Goal: Transaction & Acquisition: Obtain resource

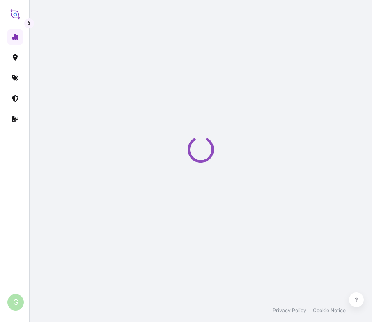
select select "2025"
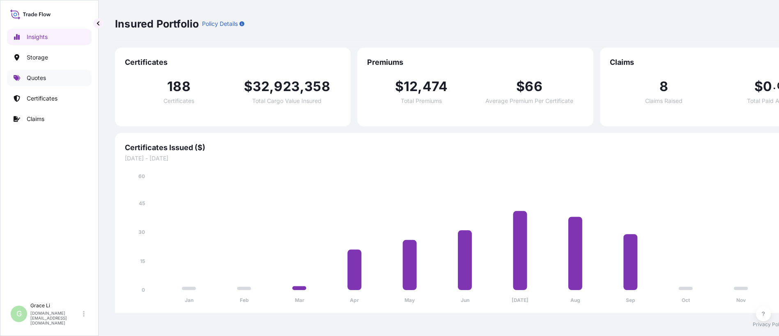
click at [36, 79] on p "Quotes" at bounding box center [36, 78] width 19 height 8
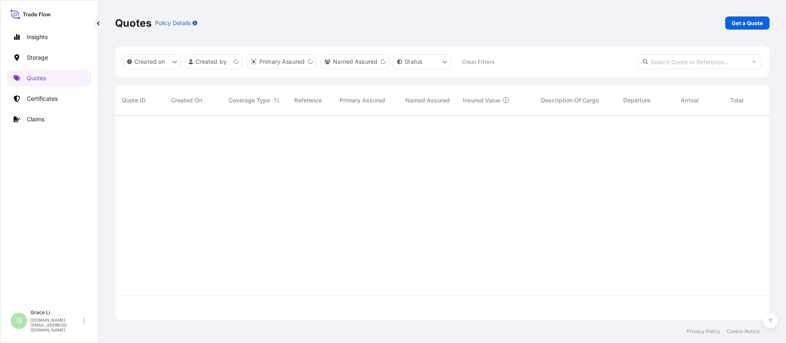
scroll to position [203, 648]
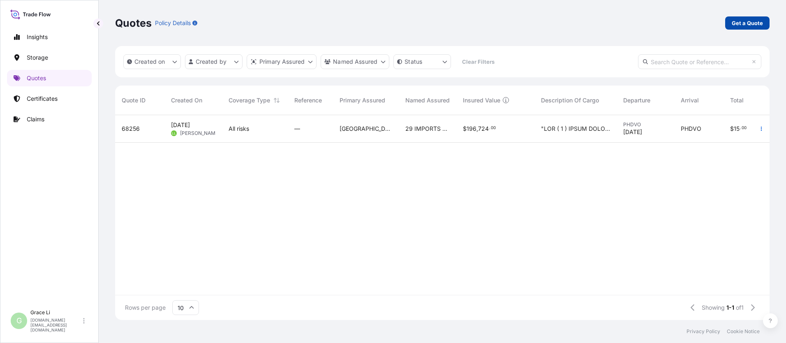
click at [378, 21] on p "Get a Quote" at bounding box center [746, 23] width 31 height 8
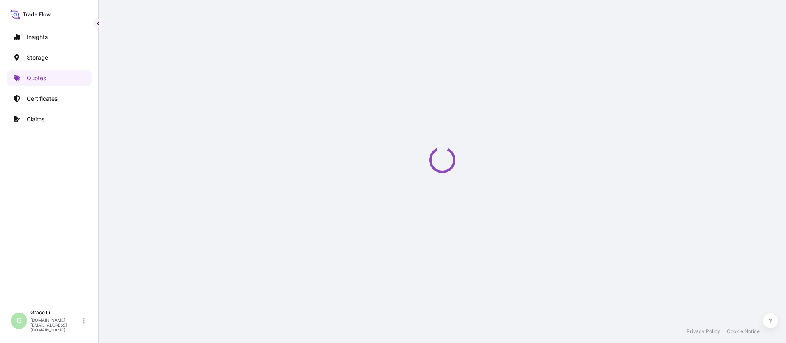
select select "Water"
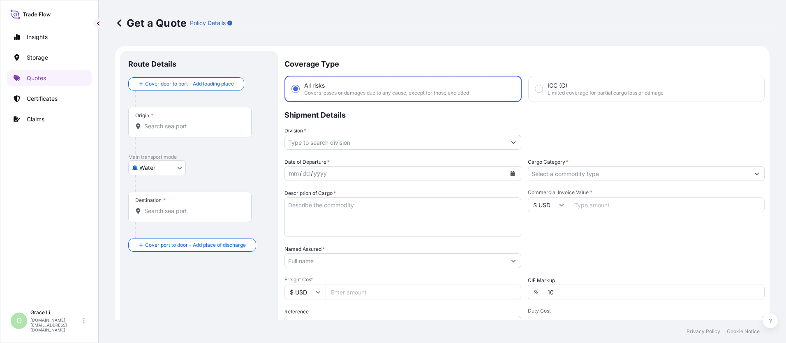
scroll to position [13, 0]
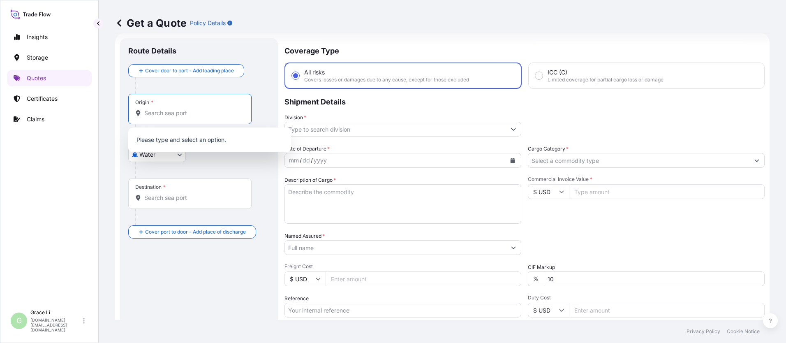
click at [161, 114] on input "Origin *" at bounding box center [192, 113] width 97 height 8
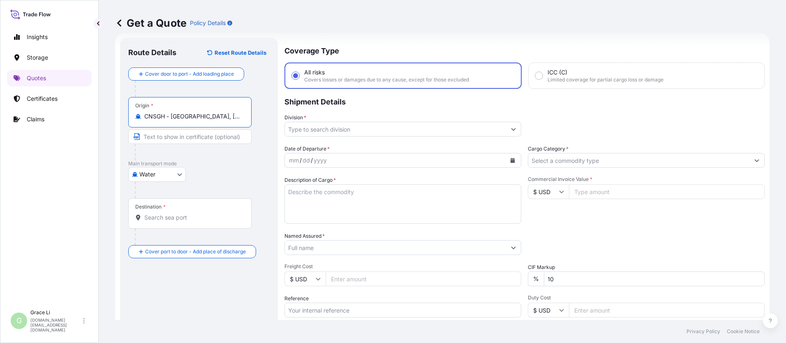
type input "CNSGH - [GEOGRAPHIC_DATA], [GEOGRAPHIC_DATA]"
click at [158, 218] on input "Destination *" at bounding box center [192, 217] width 97 height 8
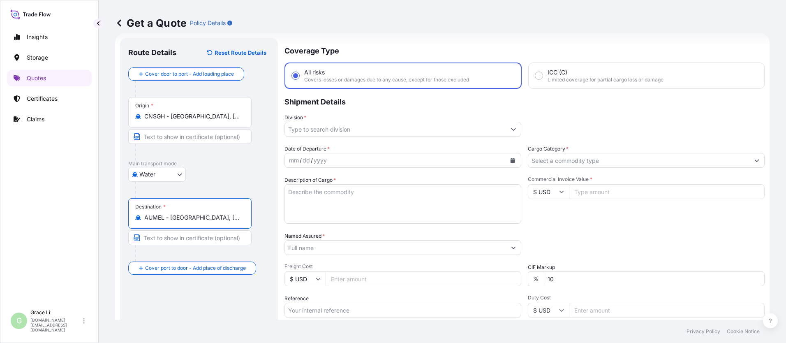
type input "AUMEL - [GEOGRAPHIC_DATA], [GEOGRAPHIC_DATA]"
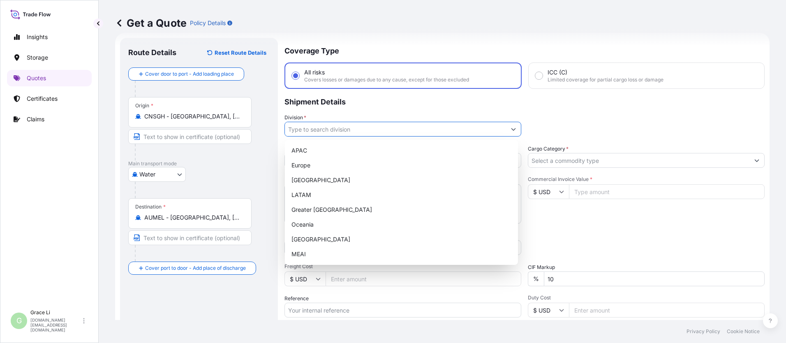
click at [300, 131] on input "Division *" at bounding box center [395, 129] width 221 height 15
click at [299, 153] on div "APAC" at bounding box center [401, 150] width 226 height 15
type input "APAC"
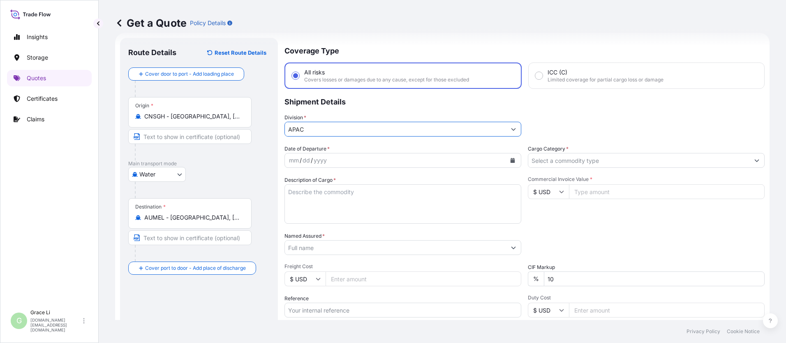
click at [378, 161] on div "mm / dd / yyyy" at bounding box center [395, 160] width 221 height 15
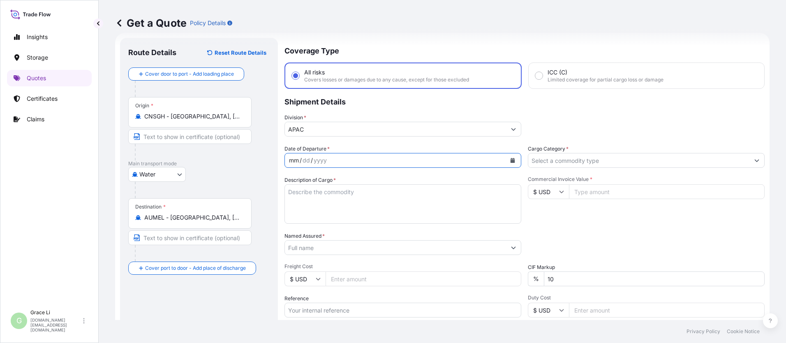
click at [378, 160] on icon "Calendar" at bounding box center [512, 160] width 5 height 5
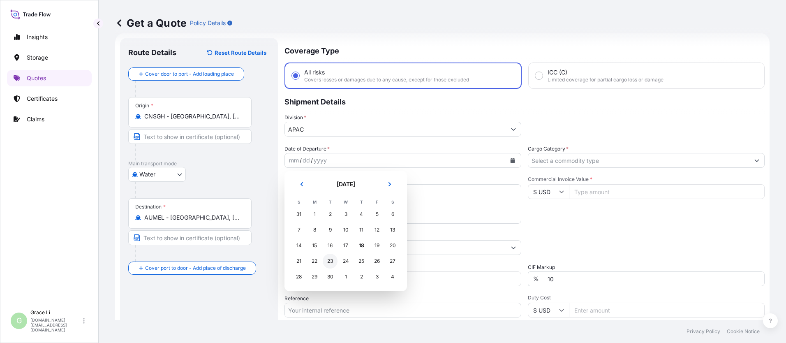
click at [332, 260] on div "23" at bounding box center [330, 260] width 15 height 15
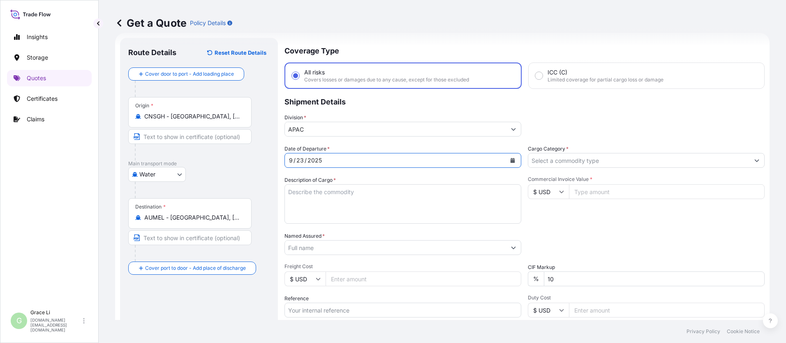
click at [378, 159] on input "Cargo Category *" at bounding box center [638, 160] width 221 height 15
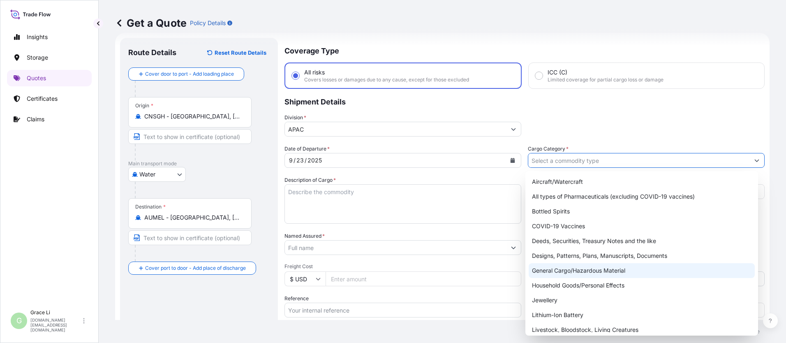
click at [378, 270] on div "General Cargo/Hazardous Material" at bounding box center [641, 270] width 226 height 15
type input "General Cargo/Hazardous Material"
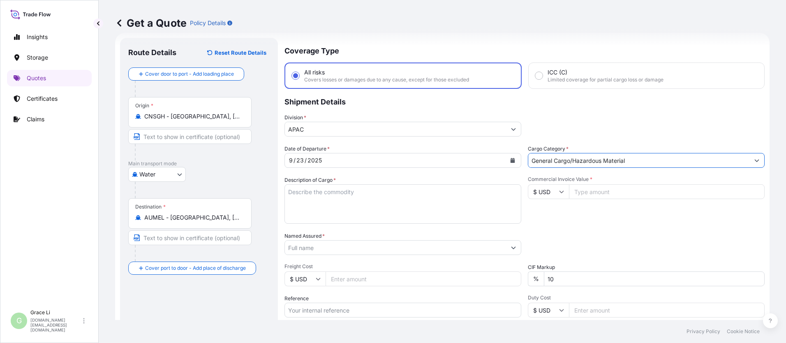
click at [338, 198] on textarea "Description of Cargo *" at bounding box center [402, 203] width 237 height 39
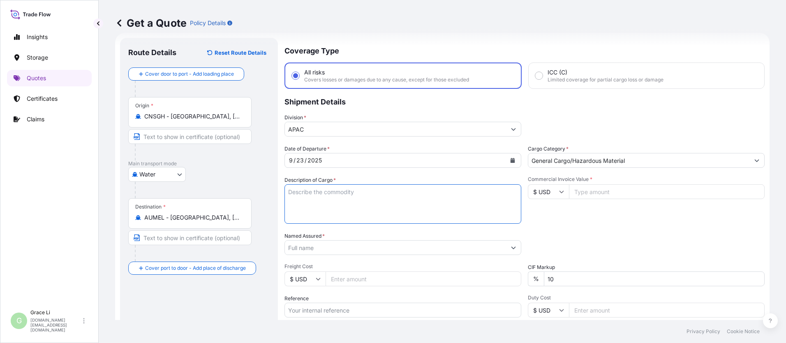
click at [378, 161] on button "Show suggestions" at bounding box center [756, 160] width 15 height 15
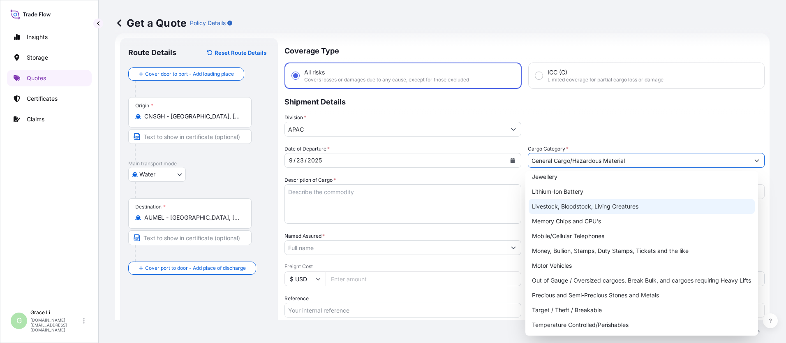
scroll to position [138, 0]
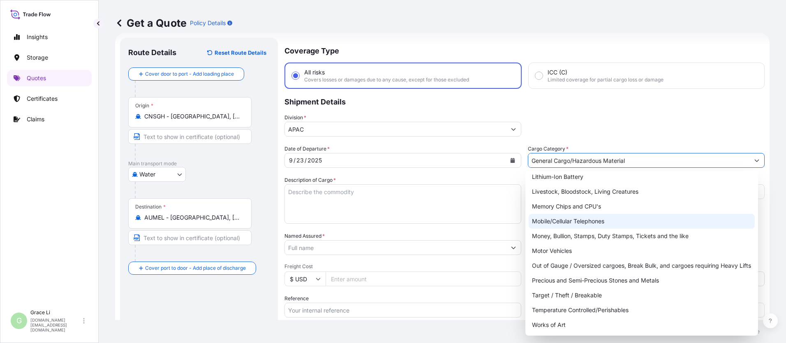
click at [316, 193] on textarea "Description of Cargo *" at bounding box center [402, 203] width 237 height 39
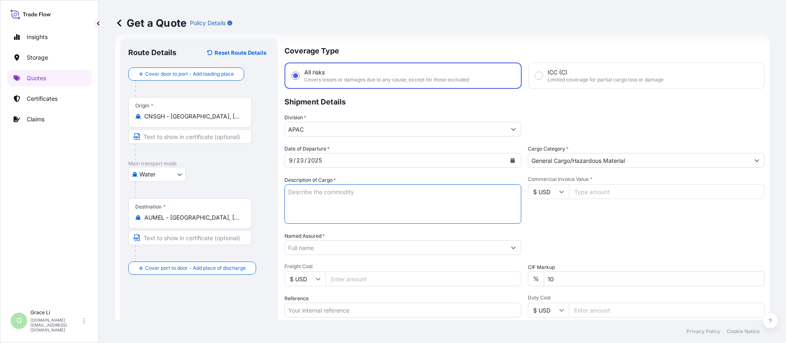
click at [292, 192] on textarea "Description of Cargo *" at bounding box center [402, 203] width 237 height 39
paste textarea "SIGENSTOR BAT 5.0 CL: 9 UN: 3480 SIGENSTOR BAT 8.0 CL: 9 UN: 3480 DN-2025.09.12…"
type textarea "SIGENSTOR BAT 5.0 CL: 9 UN: 3480 SIGENSTOR BAT 8.0 CL: 9 UN: 3480 DN-2025.09.12…"
click at [320, 249] on input "Named Assured *" at bounding box center [395, 247] width 221 height 15
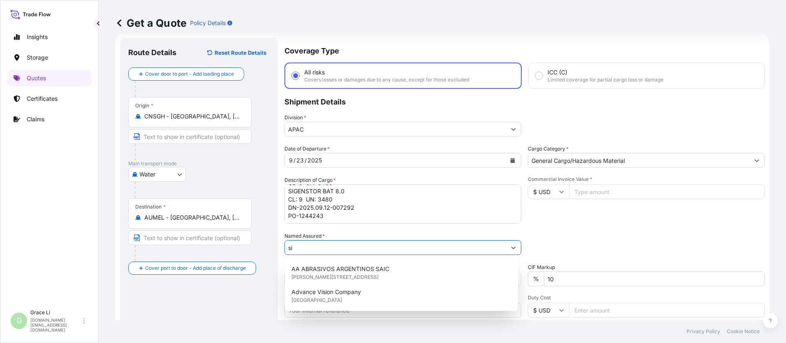
type input "s"
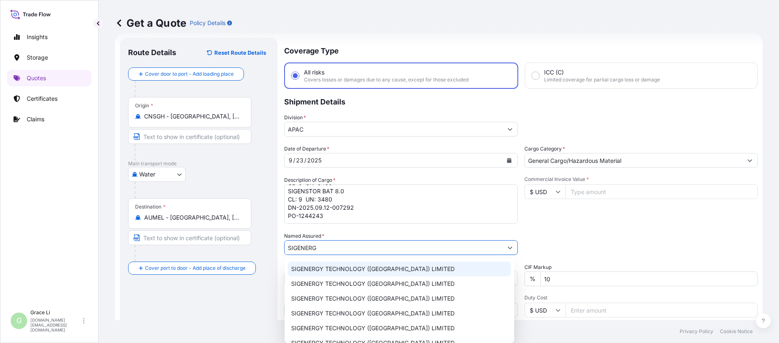
click at [350, 270] on span "SIGENERGY TECHNOLOGY ([GEOGRAPHIC_DATA]) LIMITED" at bounding box center [373, 269] width 164 height 8
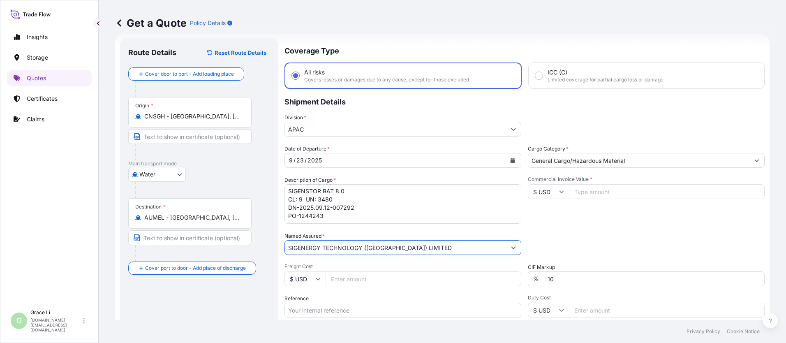
type input "SIGENERGY TECHNOLOGY ([GEOGRAPHIC_DATA]) LIMITED"
click at [342, 278] on input "Freight Cost" at bounding box center [423, 278] width 196 height 15
click at [378, 188] on input "Commercial Invoice Value *" at bounding box center [667, 191] width 196 height 15
type input "432144"
click at [378, 225] on div "Date of Departure * [DATE] Cargo Category * General Cargo/Hazardous Material De…" at bounding box center [524, 247] width 480 height 204
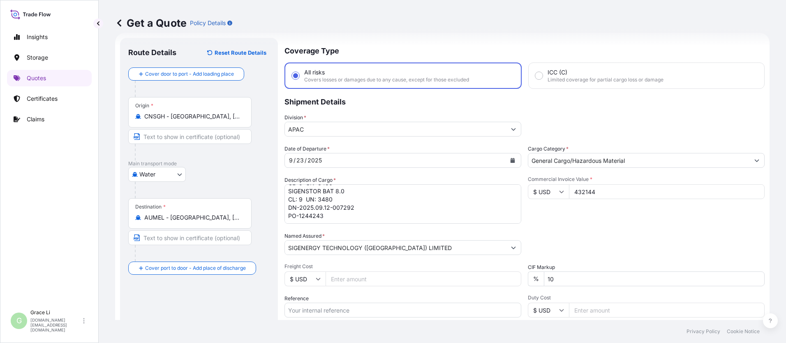
click at [378, 220] on div "Commercial Invoice Value * $ USD 432144" at bounding box center [646, 200] width 237 height 48
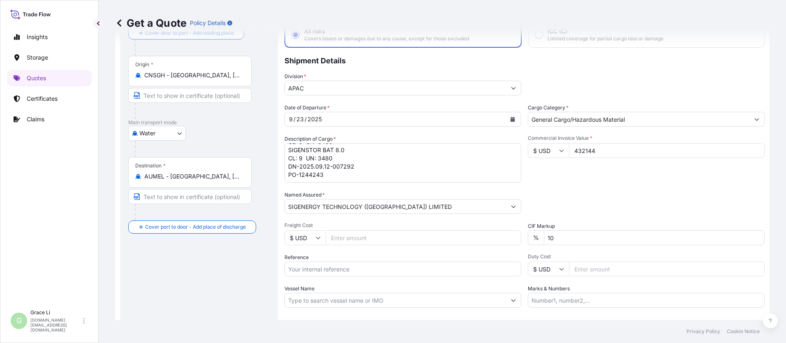
scroll to position [95, 0]
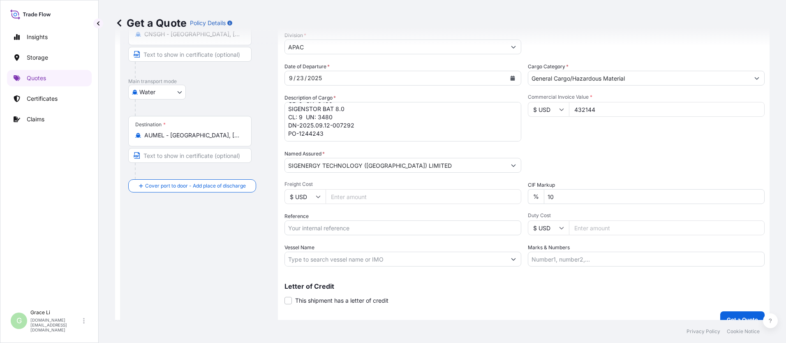
click at [296, 226] on input "Reference" at bounding box center [402, 227] width 237 height 15
click at [301, 228] on input "Reference" at bounding box center [402, 227] width 237 height 15
paste input "COSU6429129430"
click at [348, 228] on input "COSU6429129430/" at bounding box center [402, 227] width 237 height 15
paste input "COSU6429129430"
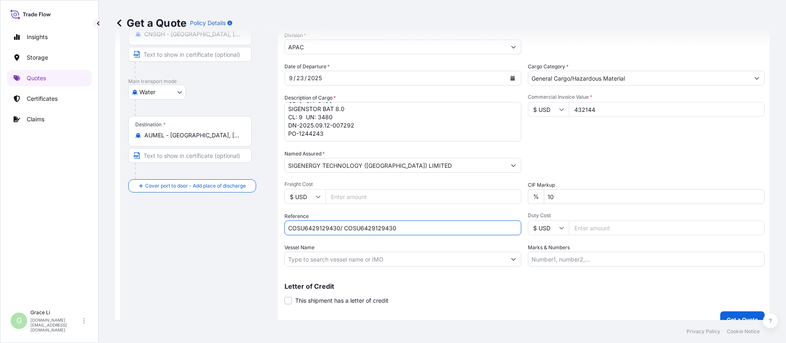
drag, startPoint x: 402, startPoint y: 227, endPoint x: 343, endPoint y: 226, distance: 59.6
click at [343, 226] on input "COSU6429129430/ COSU6429129430" at bounding box center [402, 227] width 237 height 15
click at [351, 227] on input "COSU6429129430/" at bounding box center [402, 227] width 237 height 15
paste input "SGAU20250806026"
type input "COSU6429129430/ SGAU20250806026"
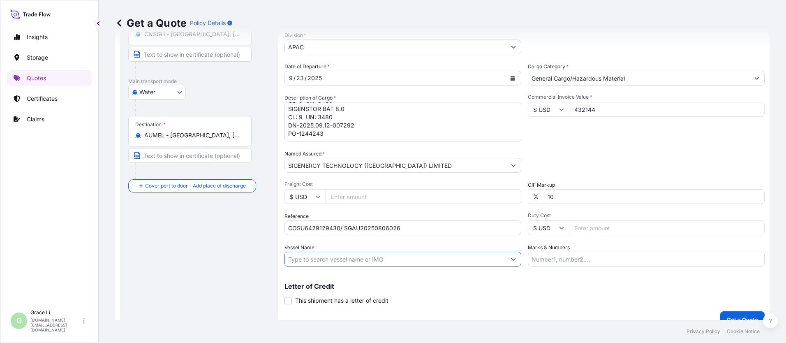
click at [304, 260] on input "Vessel Name" at bounding box center [395, 258] width 221 height 15
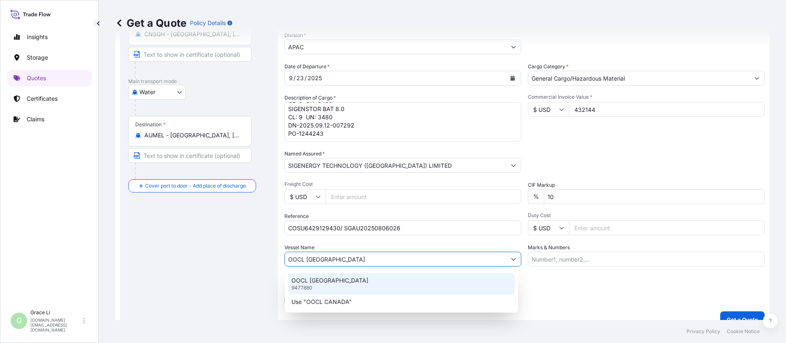
click at [315, 283] on p "OOCL [GEOGRAPHIC_DATA]" at bounding box center [329, 280] width 77 height 8
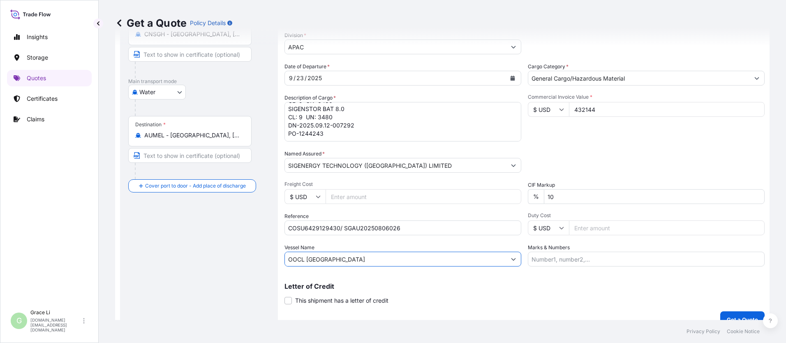
type input "OOCL [GEOGRAPHIC_DATA]"
click at [378, 295] on div "Letter of Credit This shipment has a letter of credit Letter of credit * Letter…" at bounding box center [524, 294] width 480 height 22
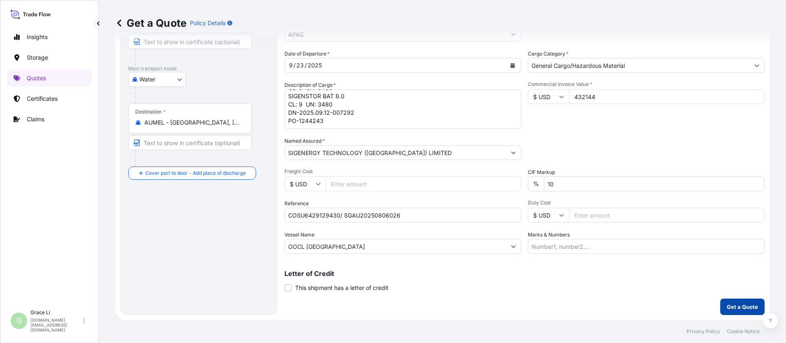
click at [378, 304] on p "Get a Quote" at bounding box center [741, 306] width 31 height 8
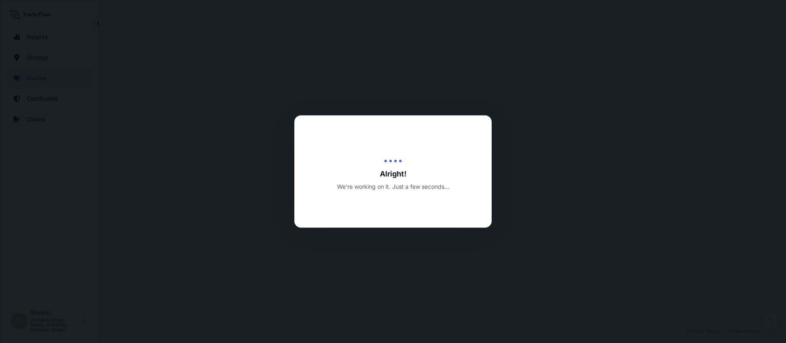
select select "Water"
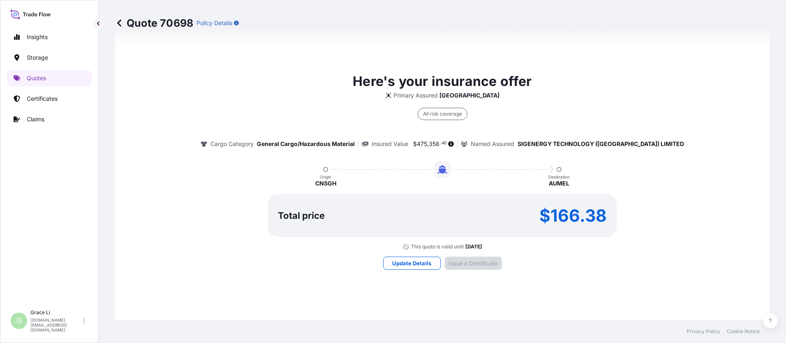
scroll to position [1182, 0]
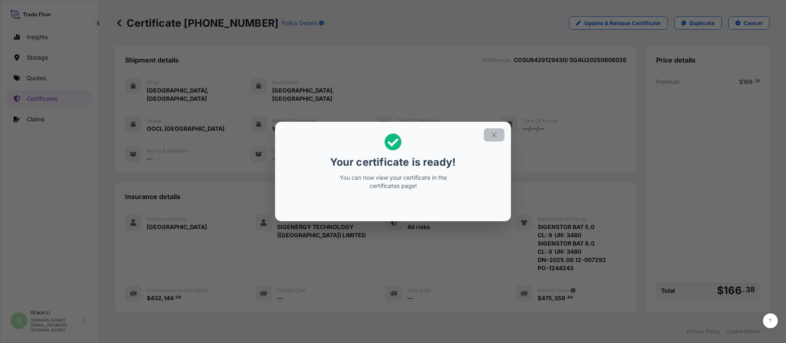
click at [378, 135] on icon "button" at bounding box center [493, 134] width 7 height 7
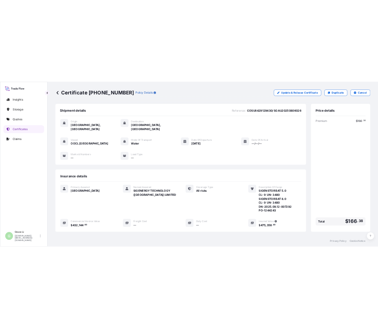
scroll to position [122, 0]
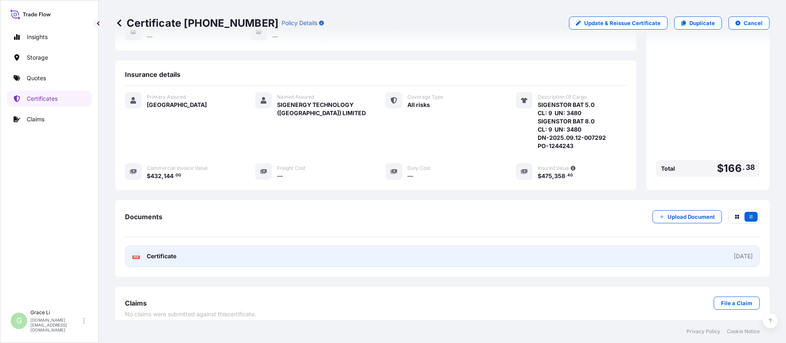
click at [329, 251] on link "PDF Certificate [DATE]" at bounding box center [442, 255] width 634 height 21
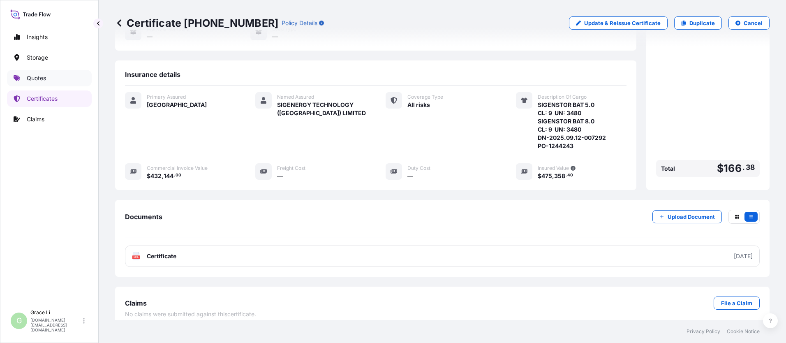
click at [38, 78] on p "Quotes" at bounding box center [36, 78] width 19 height 8
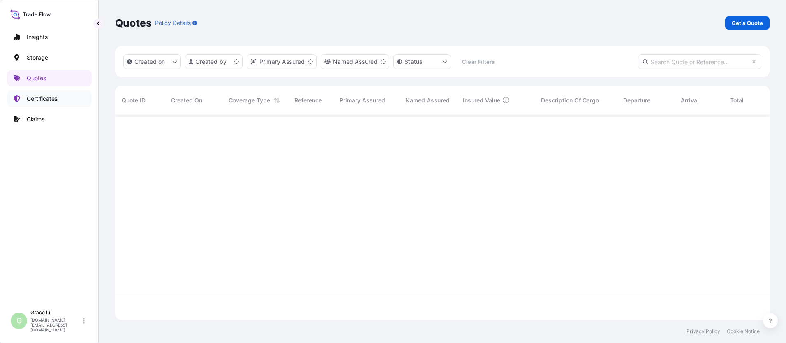
scroll to position [203, 648]
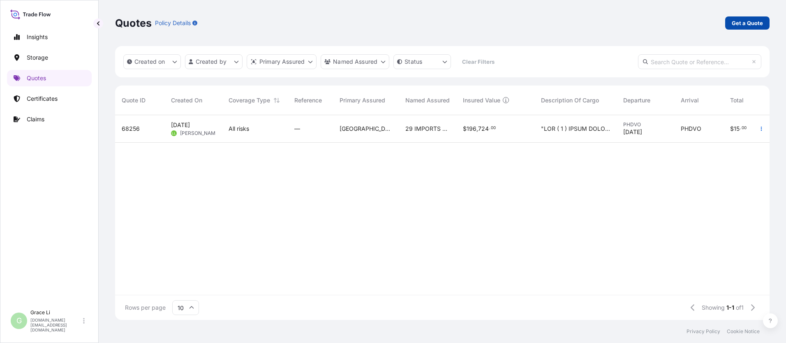
click at [378, 21] on p "Get a Quote" at bounding box center [746, 23] width 31 height 8
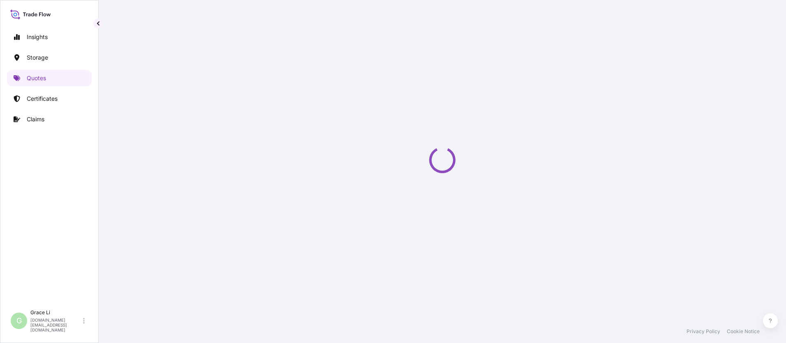
select select "Water"
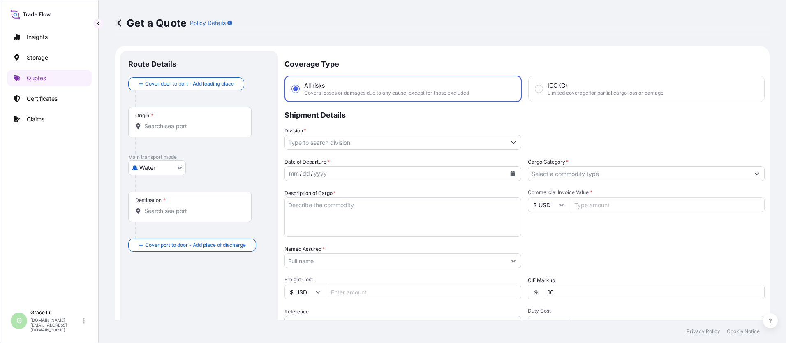
scroll to position [13, 0]
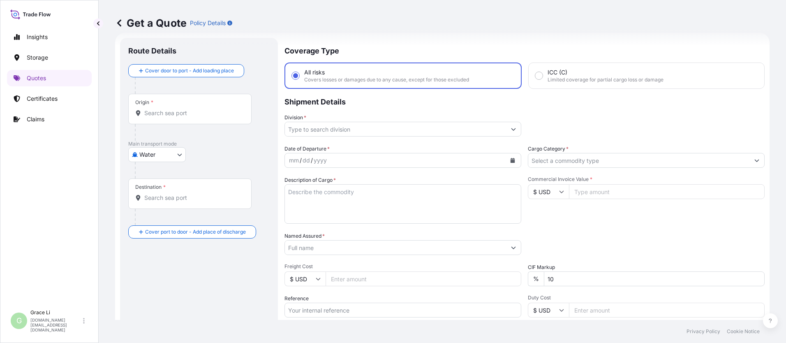
click at [162, 114] on input "Origin *" at bounding box center [192, 113] width 97 height 8
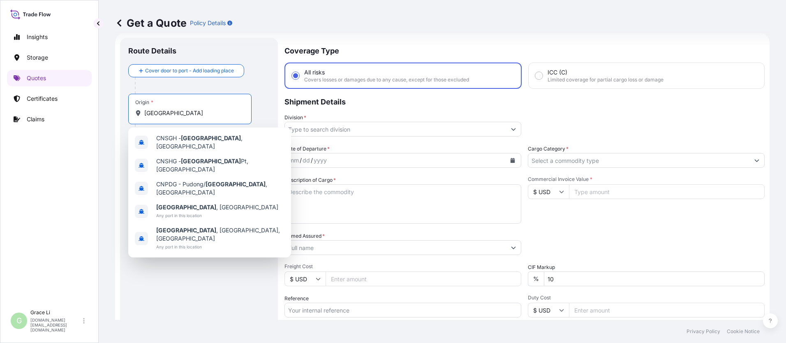
scroll to position [0, 0]
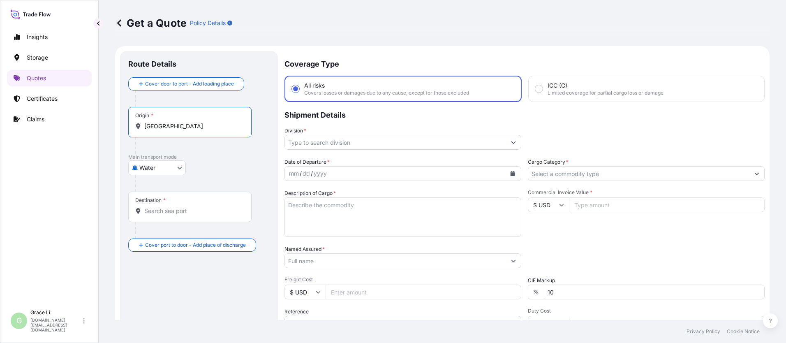
drag, startPoint x: 182, startPoint y: 127, endPoint x: 142, endPoint y: 124, distance: 40.4
click at [142, 124] on div "[GEOGRAPHIC_DATA]" at bounding box center [189, 126] width 109 height 8
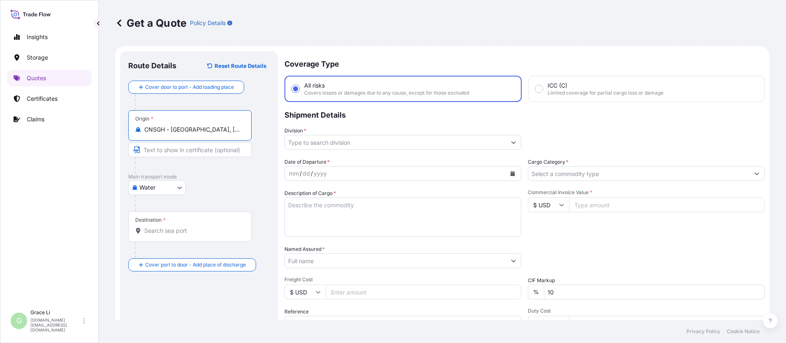
type input "CNSGH - [GEOGRAPHIC_DATA], [GEOGRAPHIC_DATA]"
click at [156, 227] on input "Destination *" at bounding box center [192, 230] width 97 height 8
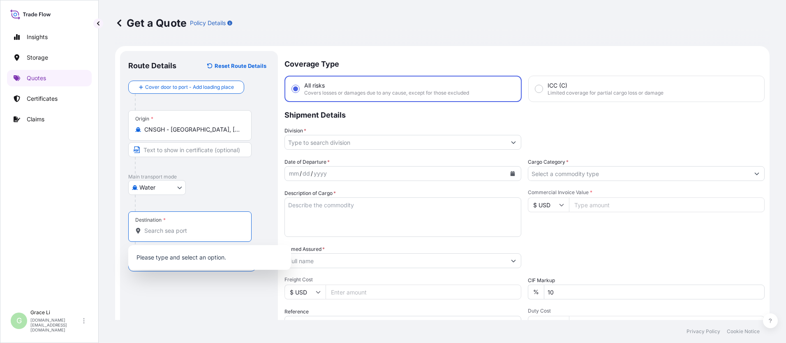
click at [156, 228] on input "Destination *" at bounding box center [192, 230] width 97 height 8
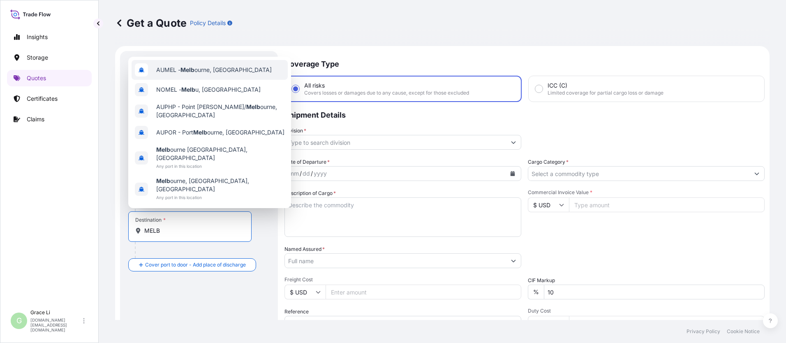
click at [204, 80] on div "AUMEL - Melb ourne, [GEOGRAPHIC_DATA]" at bounding box center [209, 70] width 156 height 20
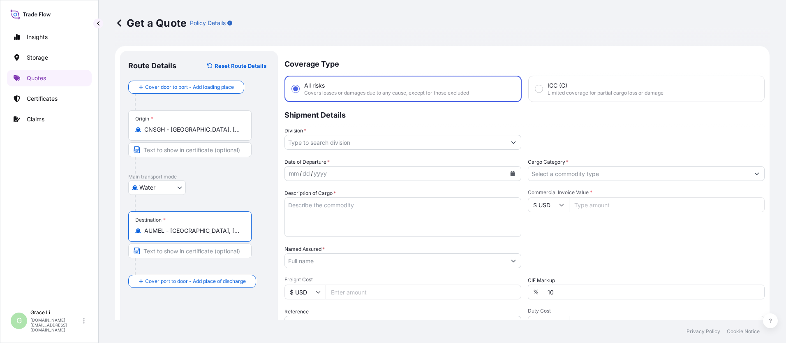
type input "AUMEL - [GEOGRAPHIC_DATA], [GEOGRAPHIC_DATA]"
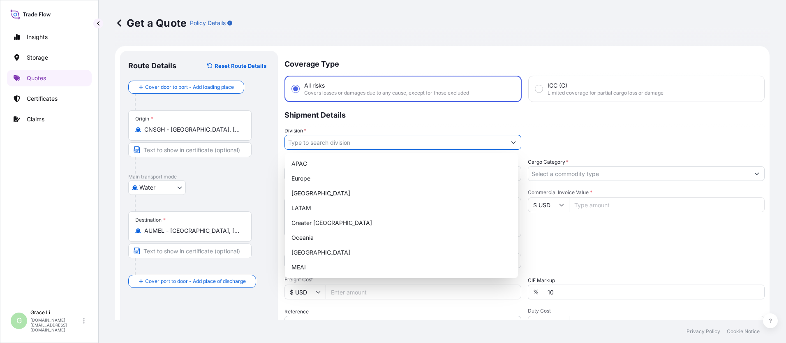
click at [308, 142] on input "Division *" at bounding box center [395, 142] width 221 height 15
click at [301, 164] on div "APAC" at bounding box center [401, 163] width 226 height 15
type input "APAC"
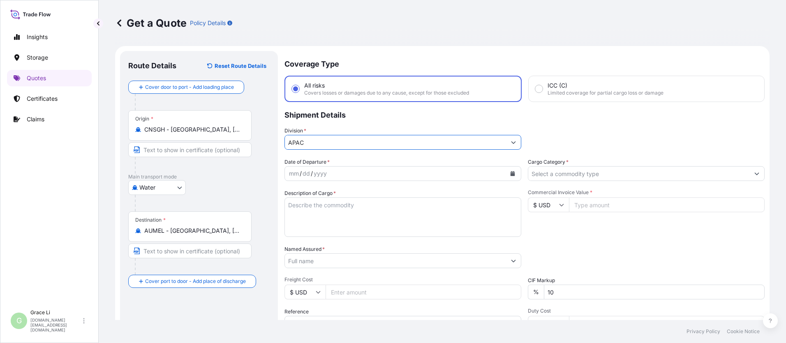
click at [313, 172] on div "yyyy" at bounding box center [320, 173] width 15 height 10
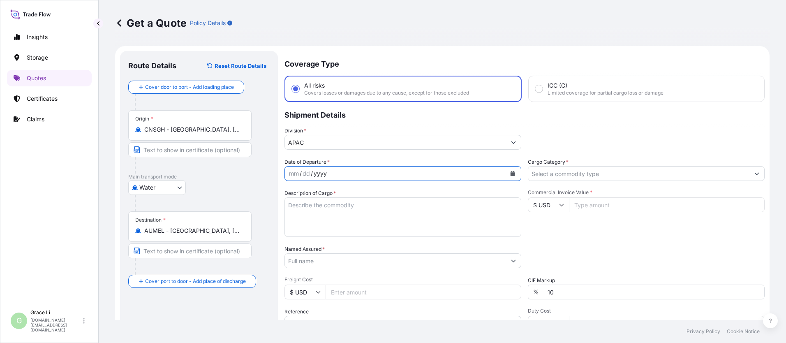
click at [378, 171] on button "Calendar" at bounding box center [512, 173] width 13 height 13
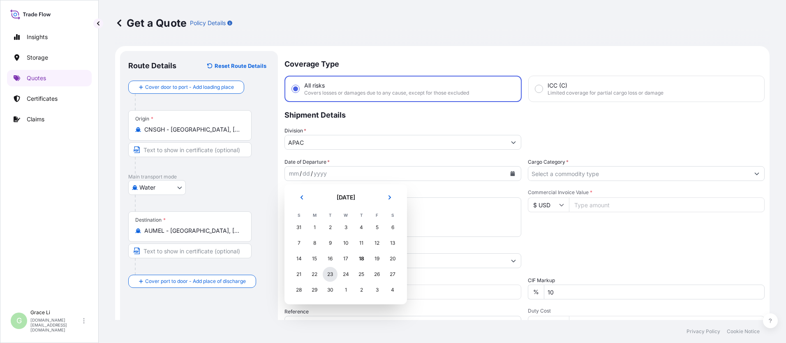
click at [327, 273] on div "23" at bounding box center [330, 274] width 15 height 15
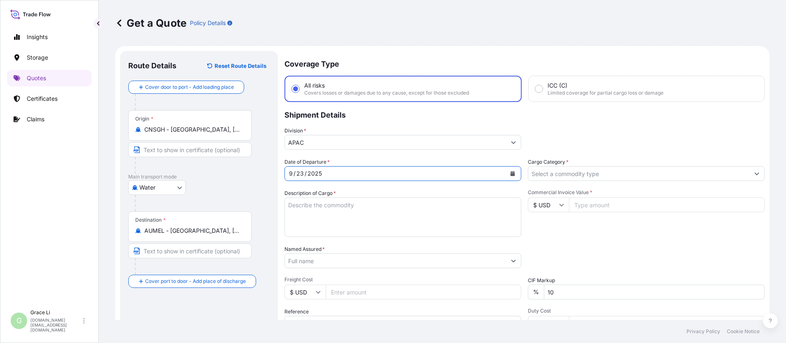
click at [378, 176] on input "Cargo Category *" at bounding box center [638, 173] width 221 height 15
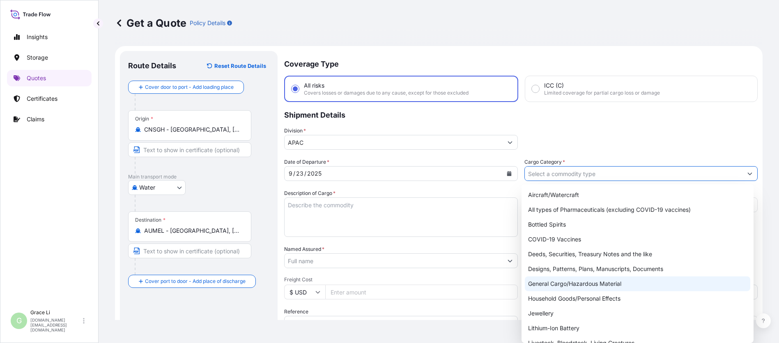
click at [378, 283] on div "General Cargo/Hazardous Material" at bounding box center [638, 283] width 226 height 15
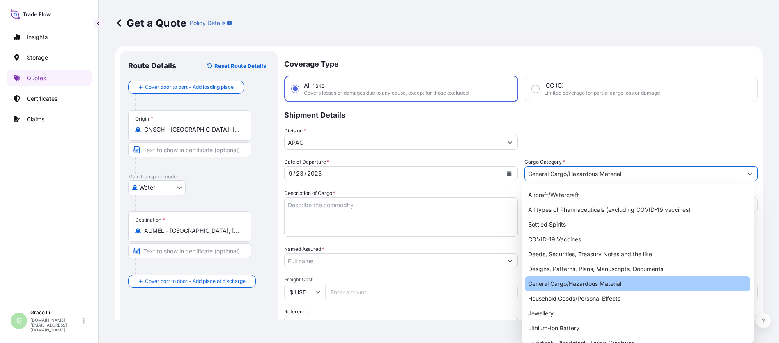
type input "General Cargo/Hazardous Material"
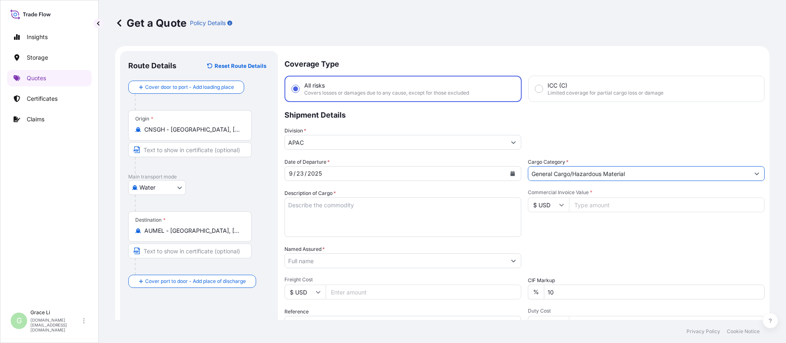
click at [295, 205] on textarea "Description of Cargo *" at bounding box center [402, 216] width 237 height 39
paste textarea "SIGENSTOR BAT 8.0 CL: 9 UN: 3480 DN-2025.09.12-007289 PO-1244249"
type textarea "SIGENSTOR BAT 8.0 CL: 9 UN: 3480 DN-2025.09.12-007289 PO-1244249"
click at [378, 204] on input "Commercial Invoice Value *" at bounding box center [667, 204] width 196 height 15
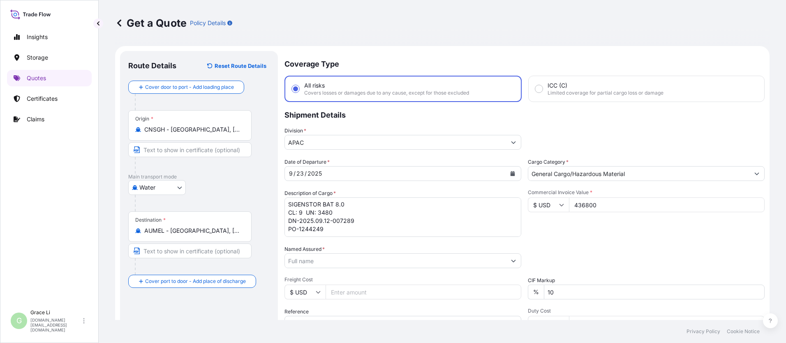
type input "436800"
click at [378, 242] on div "Date of Departure * [DATE] Cargo Category * General Cargo/Hazardous Material De…" at bounding box center [524, 260] width 480 height 204
click at [378, 244] on div "Date of Departure * [DATE] Cargo Category * General Cargo/Hazardous Material De…" at bounding box center [524, 260] width 480 height 204
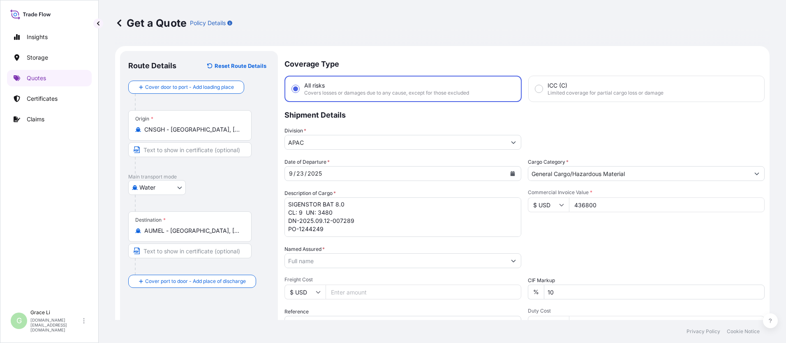
scroll to position [82, 0]
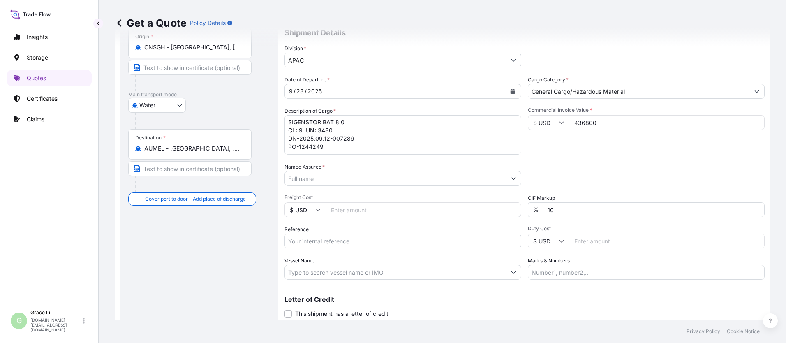
click at [309, 178] on input "Named Assured *" at bounding box center [395, 178] width 221 height 15
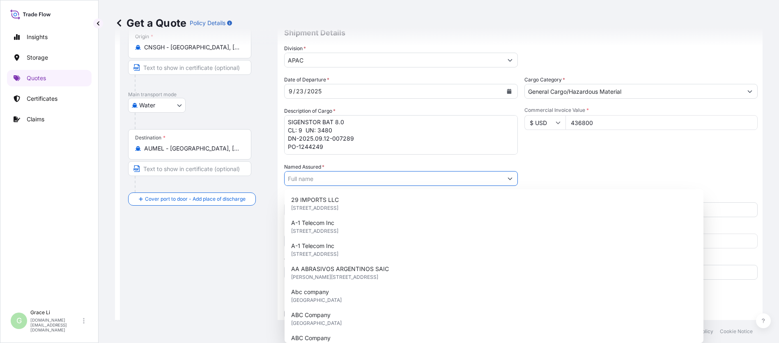
paste input "SIGENERGY TECHNOLOGY ([GEOGRAPHIC_DATA]) LIMITED"
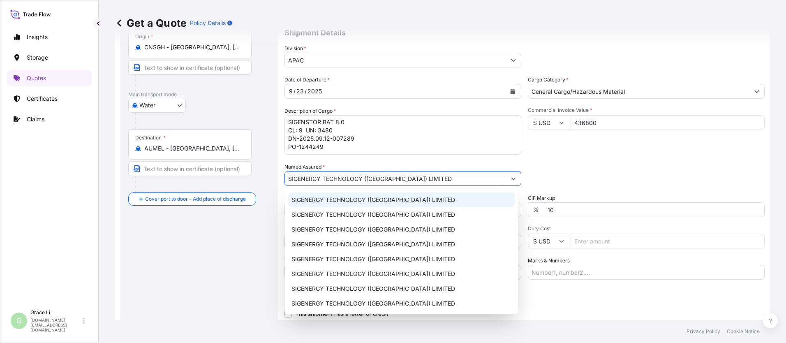
click at [328, 200] on span "SIGENERGY TECHNOLOGY ([GEOGRAPHIC_DATA]) LIMITED" at bounding box center [373, 200] width 164 height 8
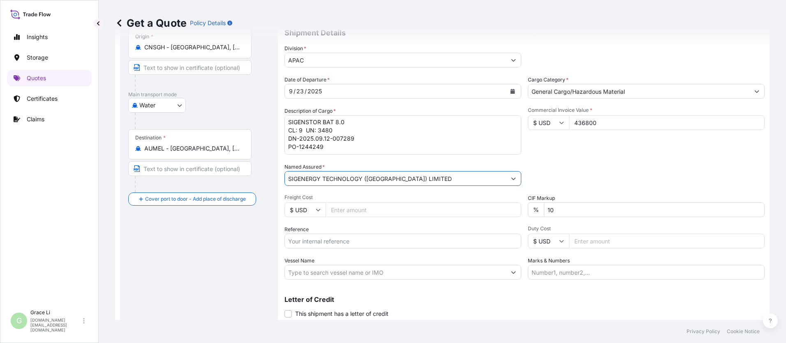
scroll to position [108, 0]
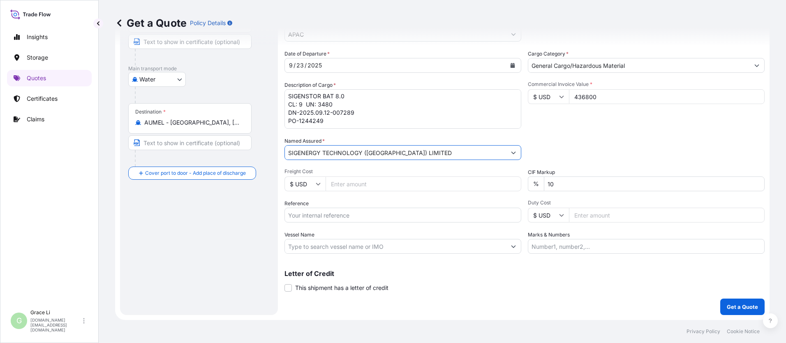
type input "SIGENERGY TECHNOLOGY ([GEOGRAPHIC_DATA]) LIMITED"
click at [306, 213] on input "Reference" at bounding box center [402, 214] width 237 height 15
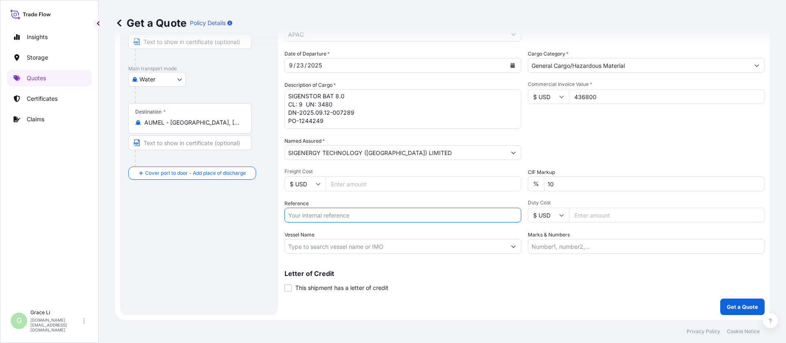
paste input "COSU6429376500"
click at [354, 215] on input "COSU6429376500/" at bounding box center [402, 214] width 237 height 15
paste input "SGAU20250806029"
type input "COSU6429376500/ SGAU20250806029"
click at [329, 248] on input "Vessel Name" at bounding box center [395, 246] width 221 height 15
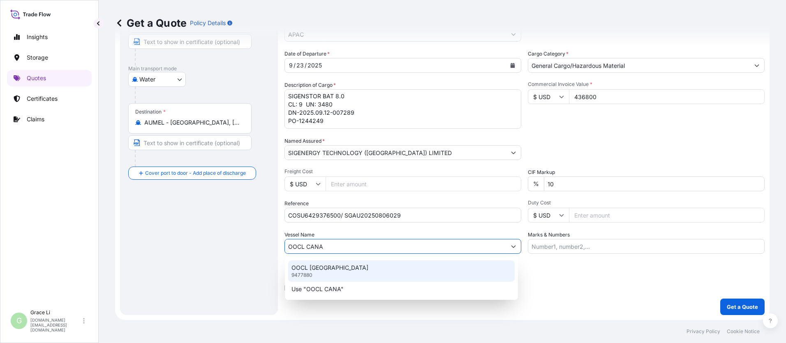
click at [316, 267] on p "OOCL [GEOGRAPHIC_DATA]" at bounding box center [329, 267] width 77 height 8
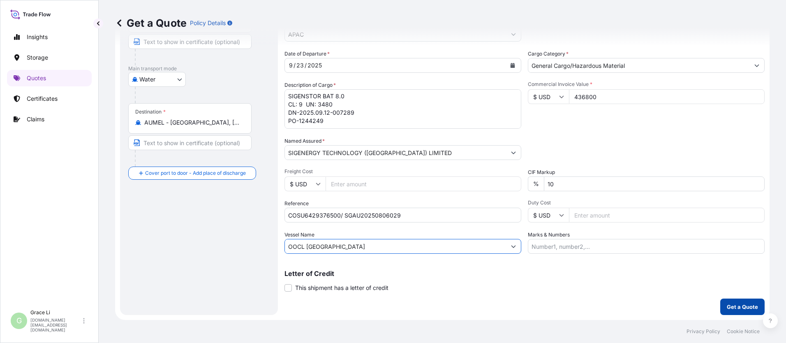
type input "OOCL [GEOGRAPHIC_DATA]"
click at [378, 305] on p "Get a Quote" at bounding box center [741, 306] width 31 height 8
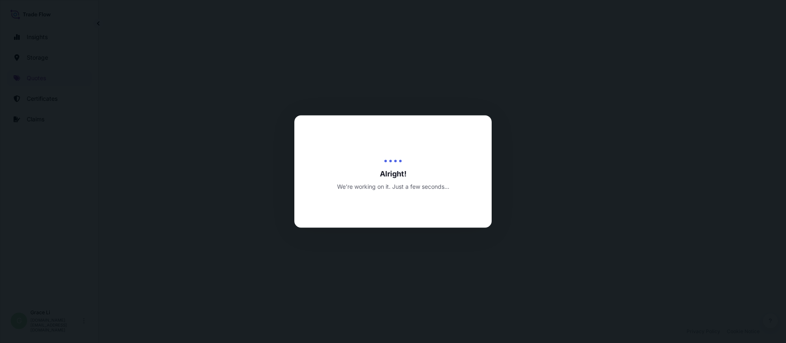
select select "Water"
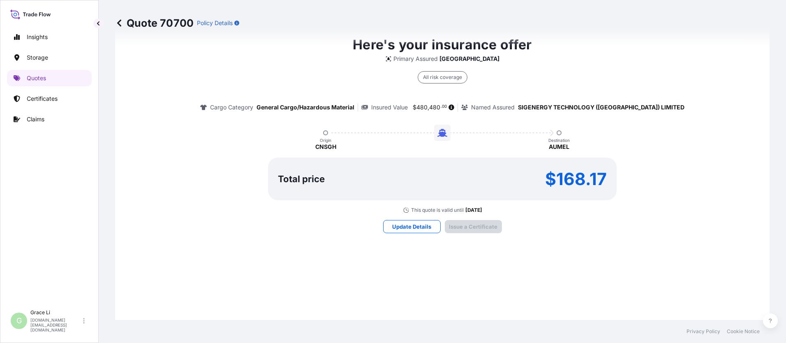
scroll to position [1182, 0]
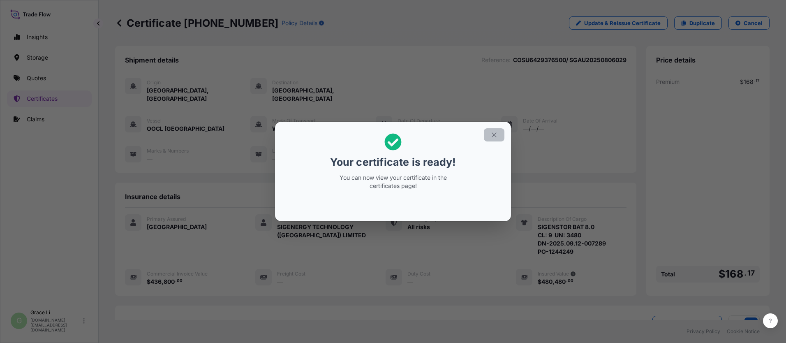
click at [378, 134] on icon "button" at bounding box center [493, 134] width 7 height 7
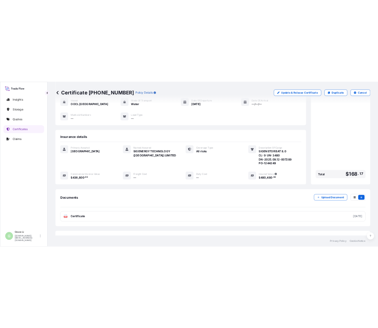
scroll to position [106, 0]
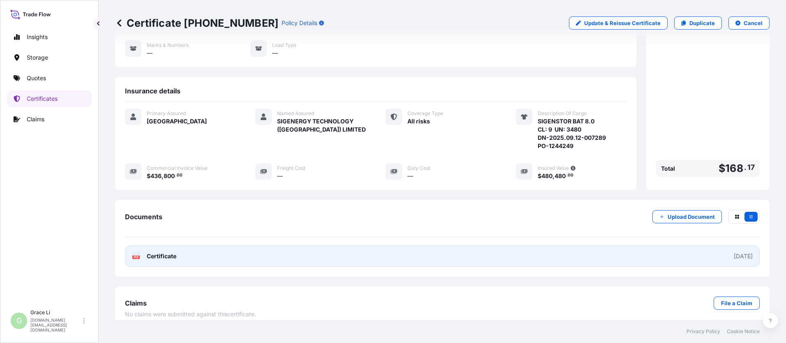
click at [378, 245] on link "PDF Certificate [DATE]" at bounding box center [442, 255] width 634 height 21
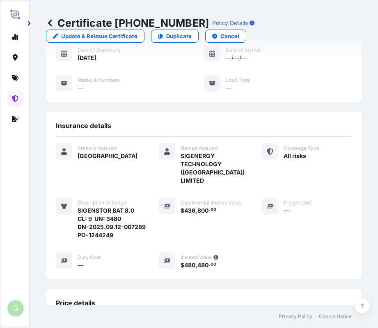
scroll to position [119, 0]
